Goal: Unclear: Browse casually

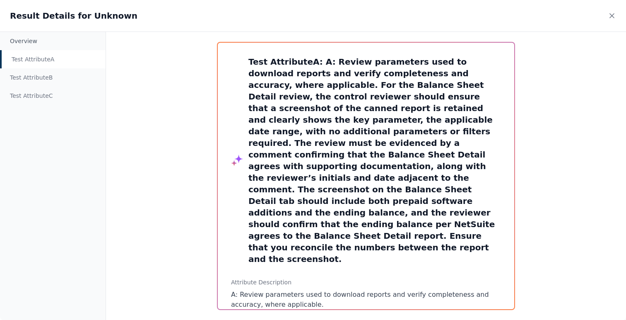
scroll to position [192, 0]
